Goal: Information Seeking & Learning: Understand process/instructions

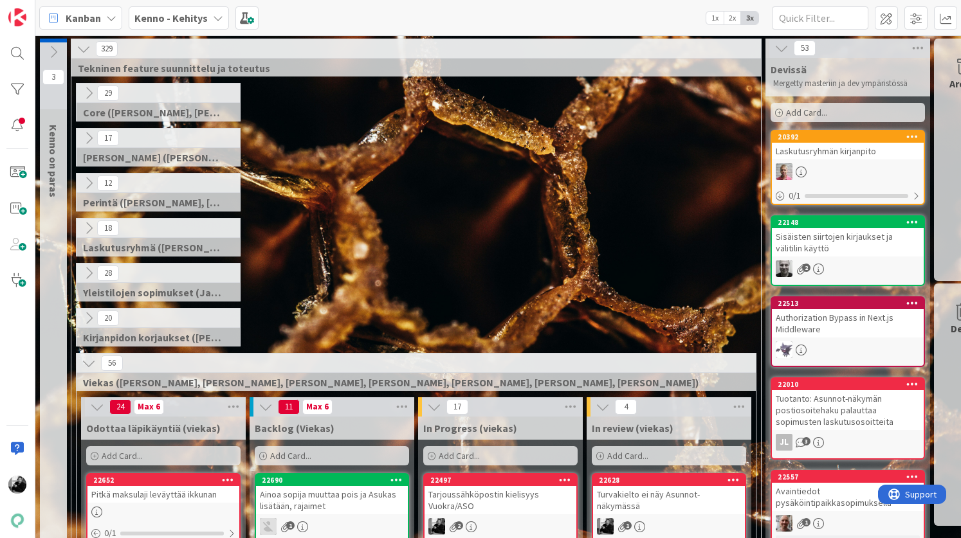
scroll to position [303, 6]
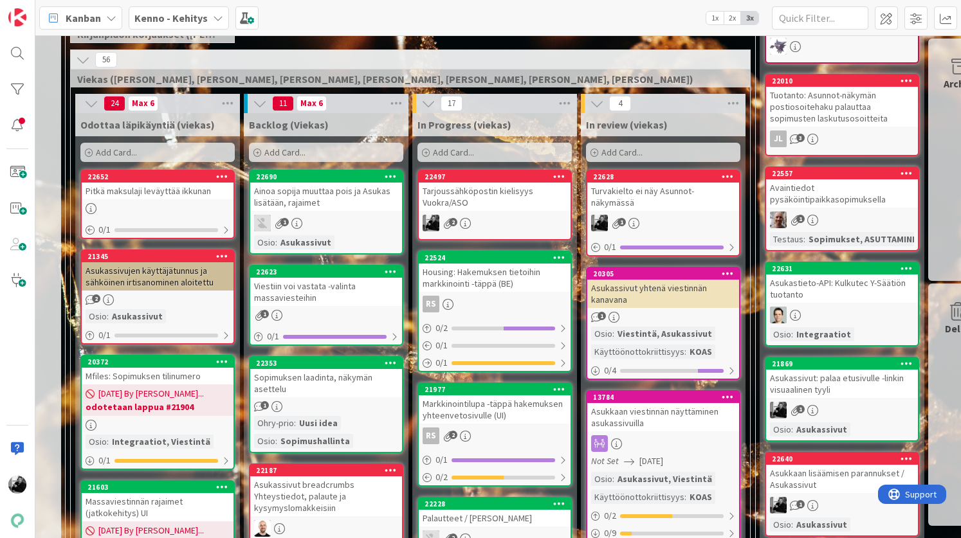
click at [527, 194] on div "Tarjoussähköpostin kielisyys Vuokra/ASO" at bounding box center [495, 197] width 152 height 28
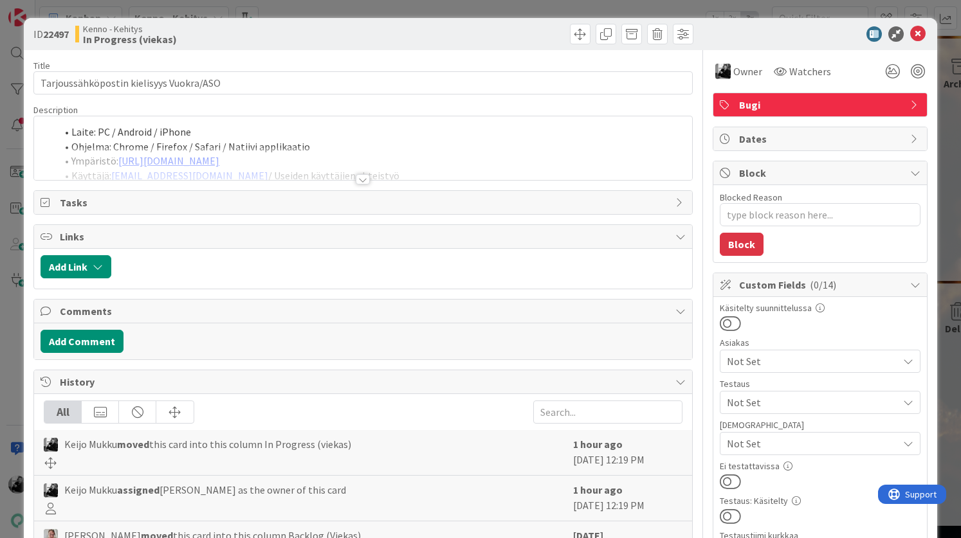
click at [361, 181] on div at bounding box center [363, 179] width 14 height 10
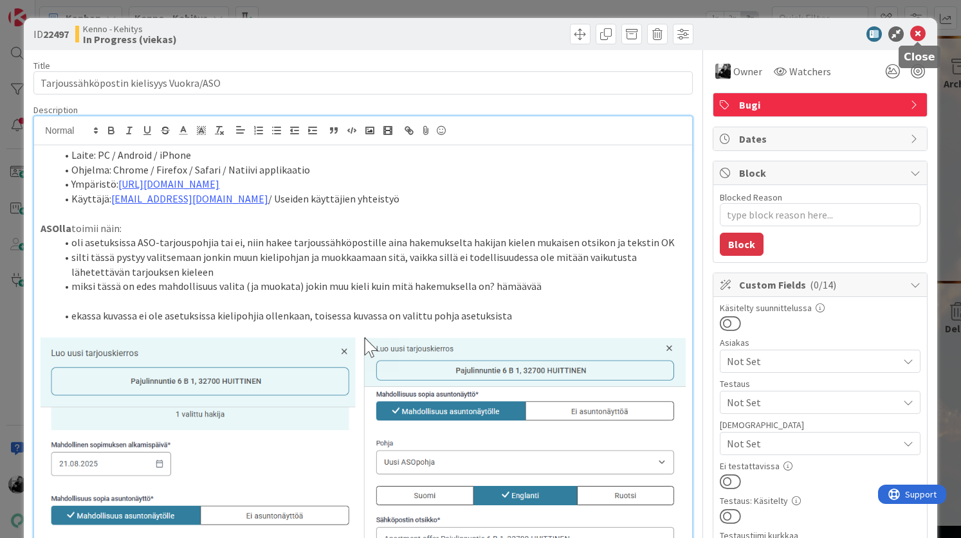
click at [916, 30] on icon at bounding box center [917, 33] width 15 height 15
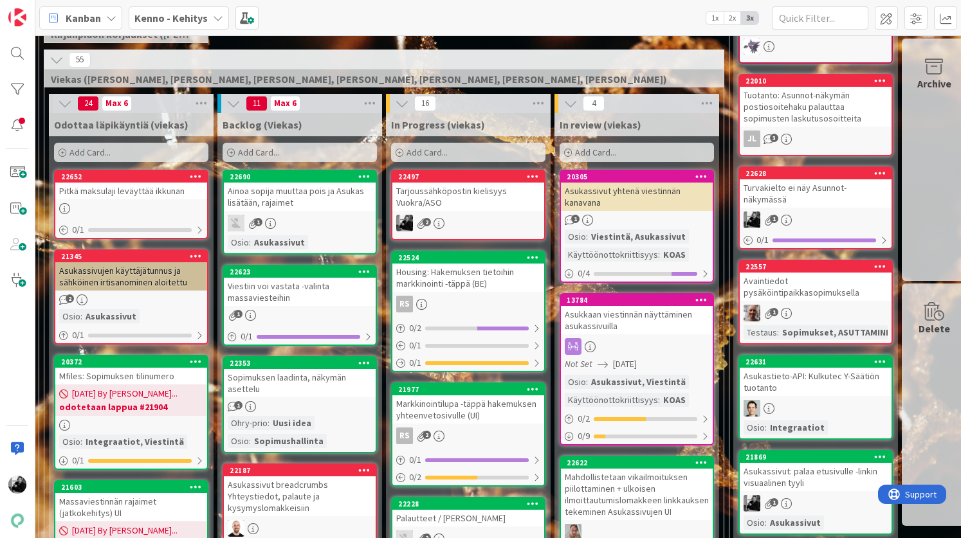
scroll to position [303, 36]
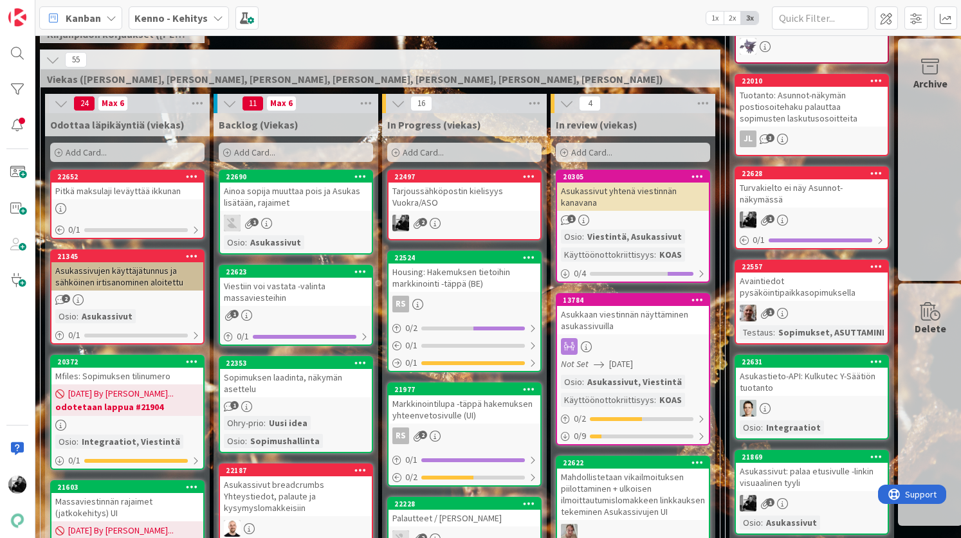
drag, startPoint x: 634, startPoint y: 201, endPoint x: 411, endPoint y: 511, distance: 381.9
click at [500, 194] on div "Tarjoussähköpostin kielisyys Vuokra/ASO" at bounding box center [464, 197] width 152 height 28
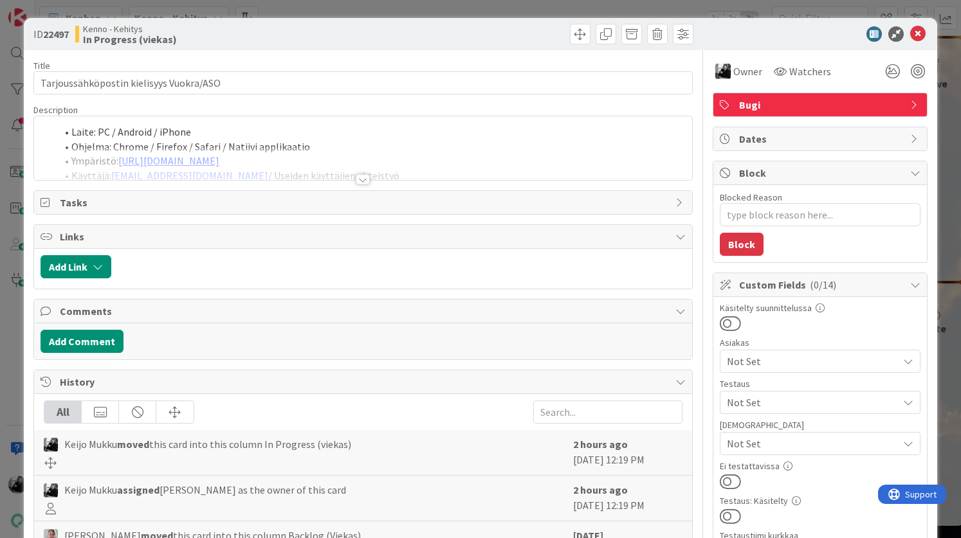
click at [360, 179] on div at bounding box center [363, 179] width 14 height 10
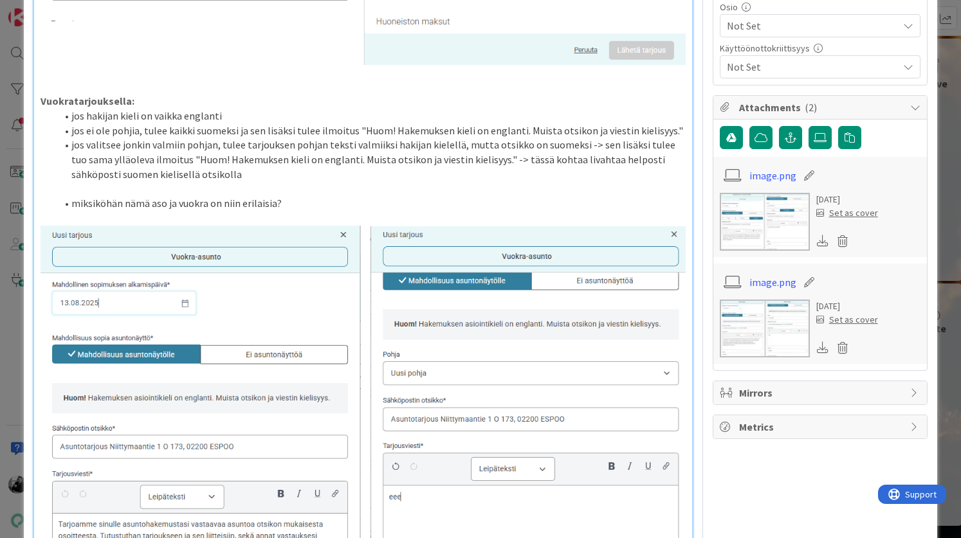
scroll to position [759, 0]
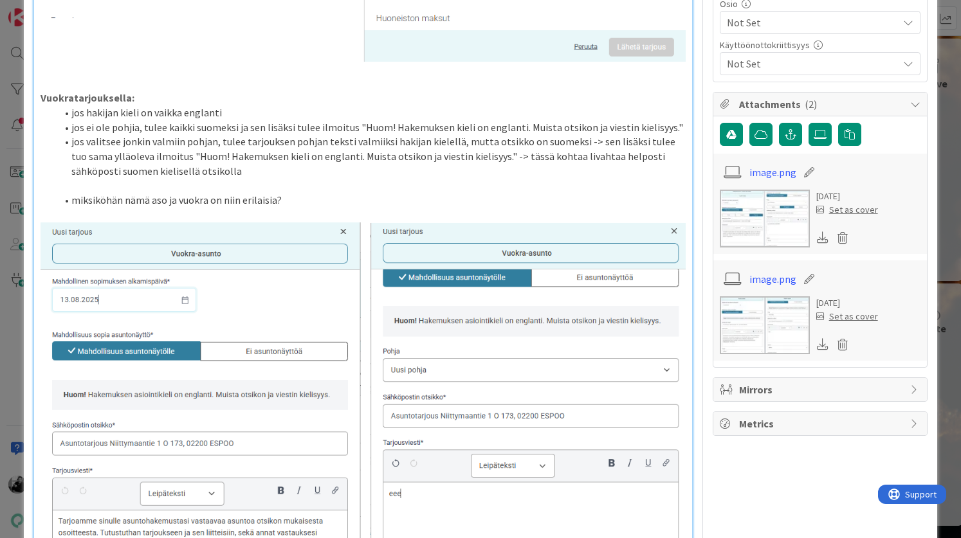
drag, startPoint x: 85, startPoint y: 393, endPoint x: 169, endPoint y: 401, distance: 84.6
click at [169, 401] on img at bounding box center [363, 446] width 644 height 448
click at [306, 202] on li "miksiköhän nämä aso ja vuokra on niin erilaisia?" at bounding box center [370, 200] width 629 height 15
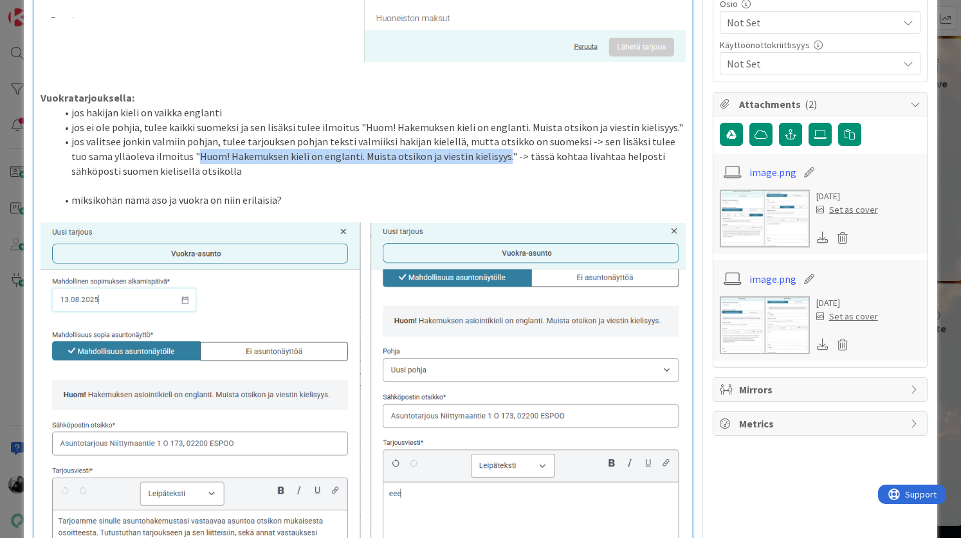
drag, startPoint x: 180, startPoint y: 154, endPoint x: 484, endPoint y: 161, distance: 303.5
click at [484, 161] on li "jos valitsee jonkin valmiin pohjan, tulee tarjouksen pohjan teksti valmiiksi ha…" at bounding box center [370, 156] width 629 height 44
copy li "Huom! Hakemuksen kieli on englanti. Muista otsikon ja viestin kielisyys."
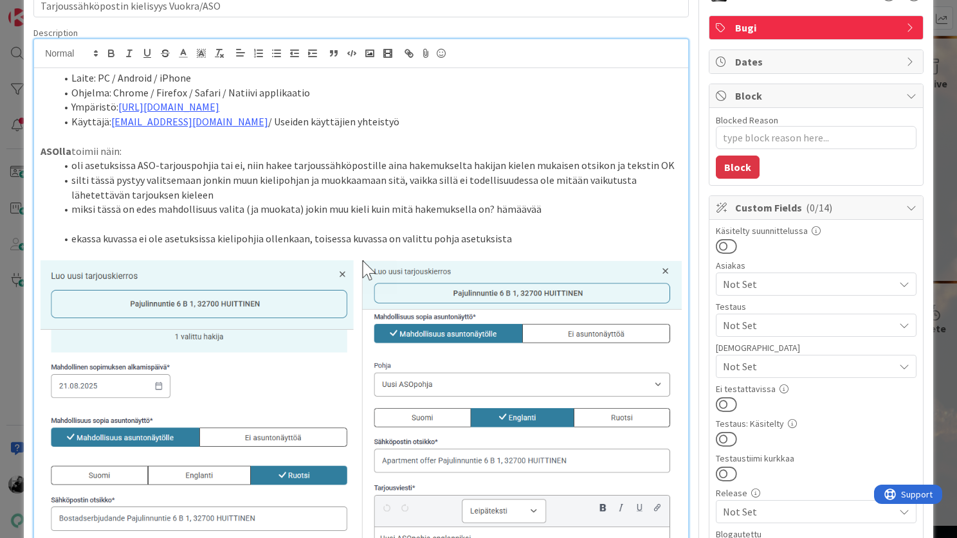
scroll to position [0, 0]
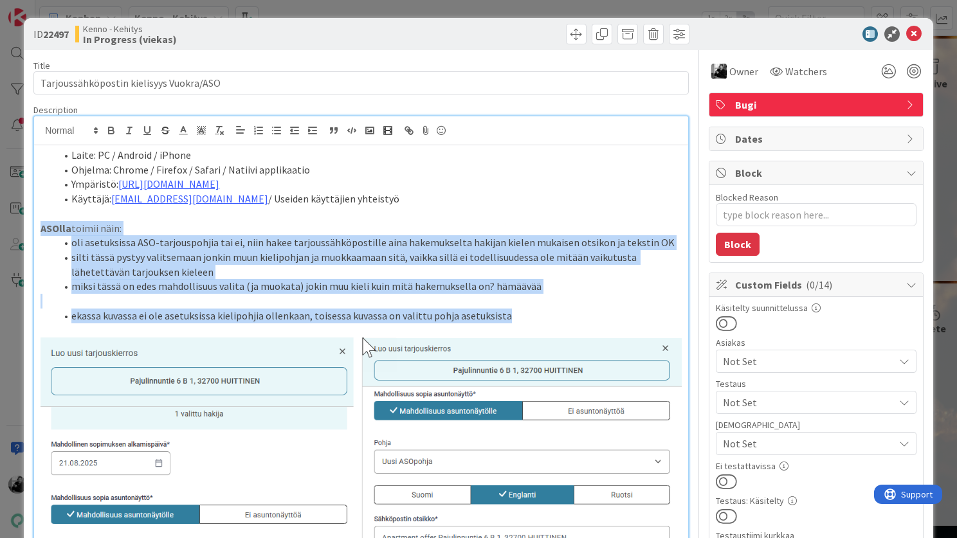
drag, startPoint x: 514, startPoint y: 319, endPoint x: 26, endPoint y: 222, distance: 498.2
copy div "ASOlla toimii näin: oli asetuksissa ASO-tarjouspohjia tai ei, niin hakee tarjou…"
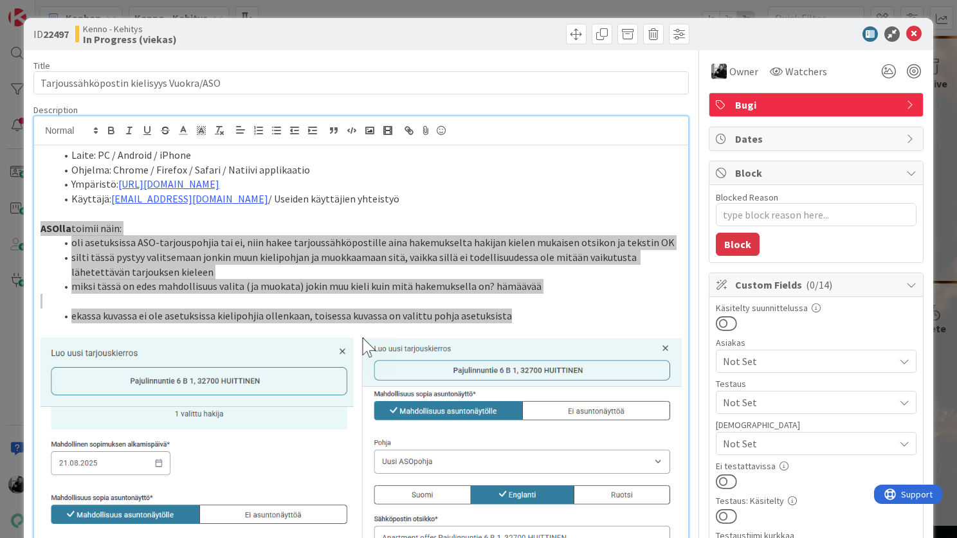
type textarea "x"
